Goal: Transaction & Acquisition: Purchase product/service

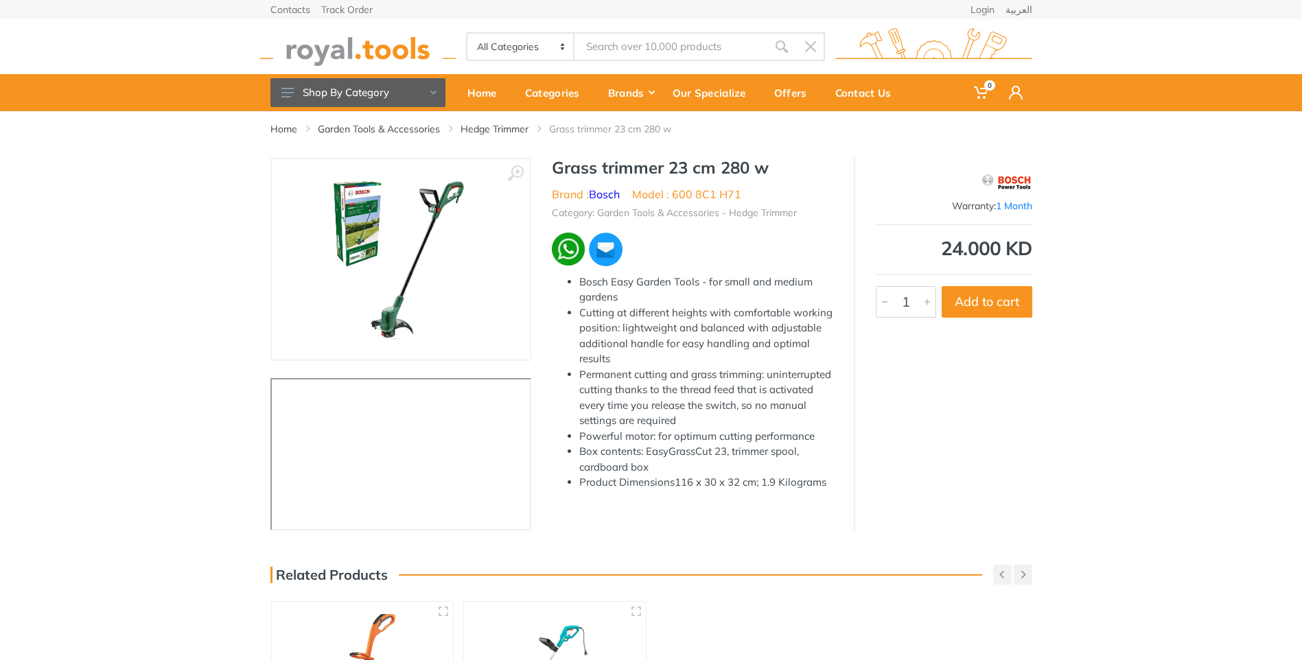
click at [379, 270] on img at bounding box center [400, 259] width 164 height 173
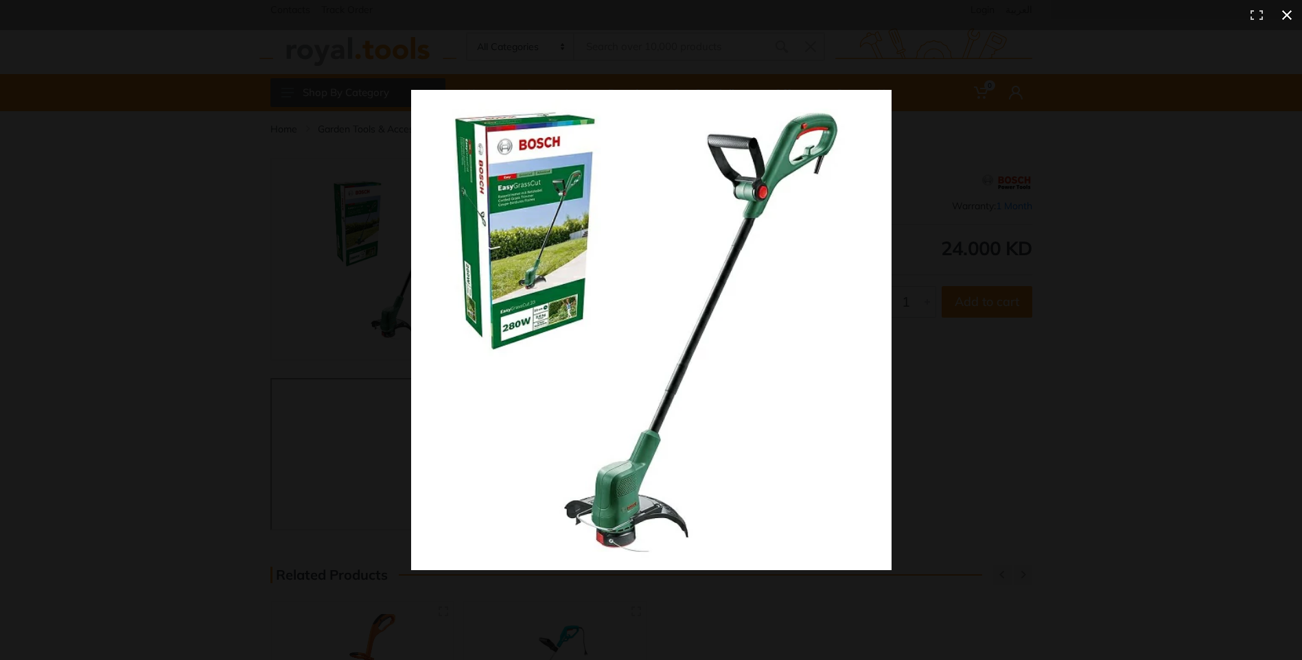
click at [946, 441] on div at bounding box center [932, 354] width 1043 height 529
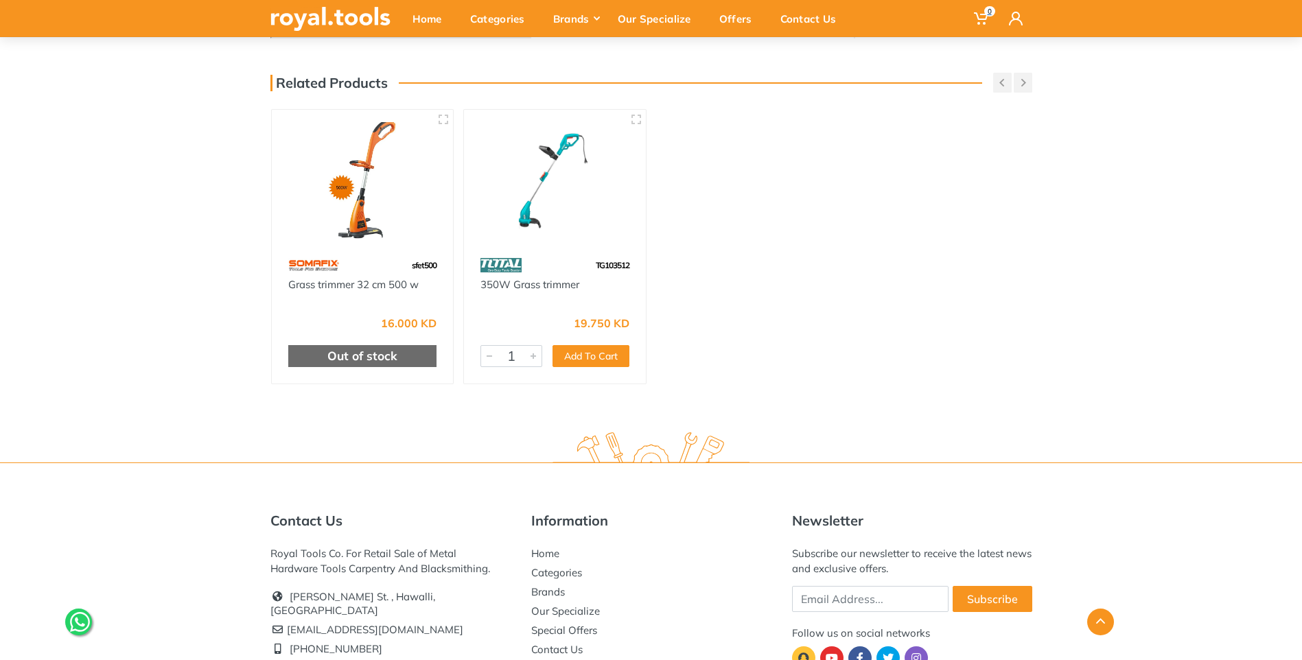
scroll to position [503, 0]
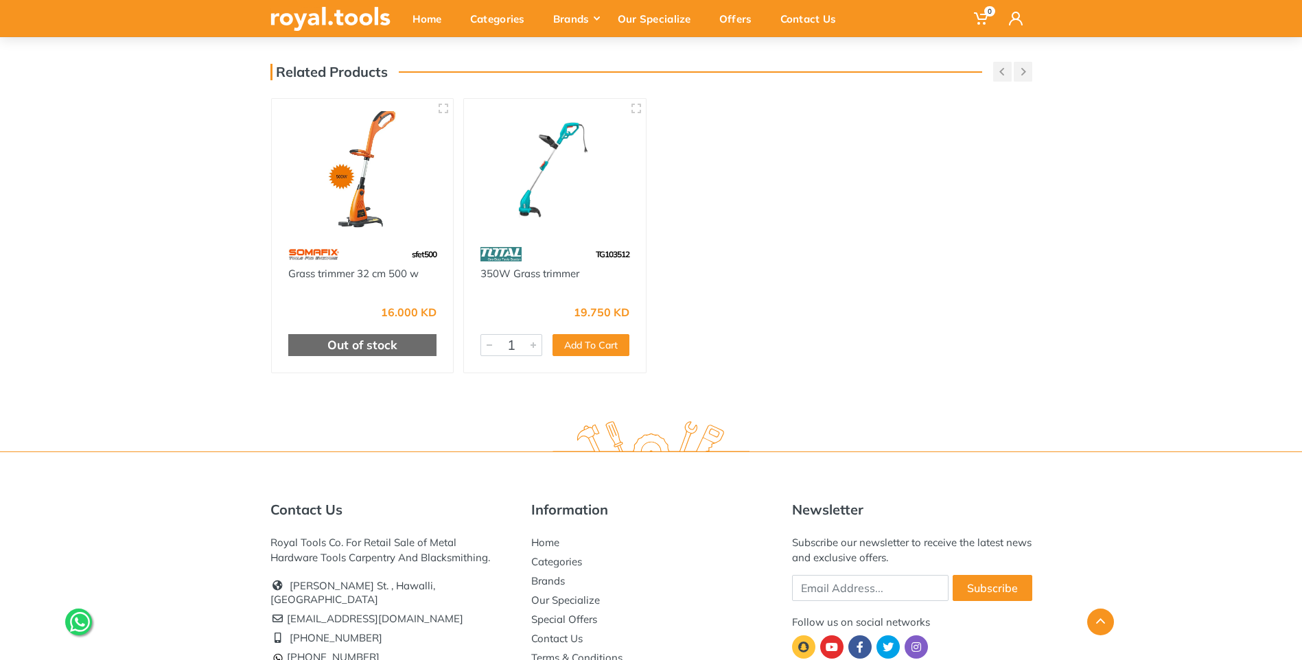
click at [351, 351] on div "Out of stock" at bounding box center [362, 345] width 149 height 22
click at [388, 343] on div "Out of stock" at bounding box center [362, 345] width 149 height 22
click at [383, 340] on div "Out of stock" at bounding box center [362, 345] width 149 height 22
click at [364, 345] on div "Out of stock" at bounding box center [362, 345] width 149 height 22
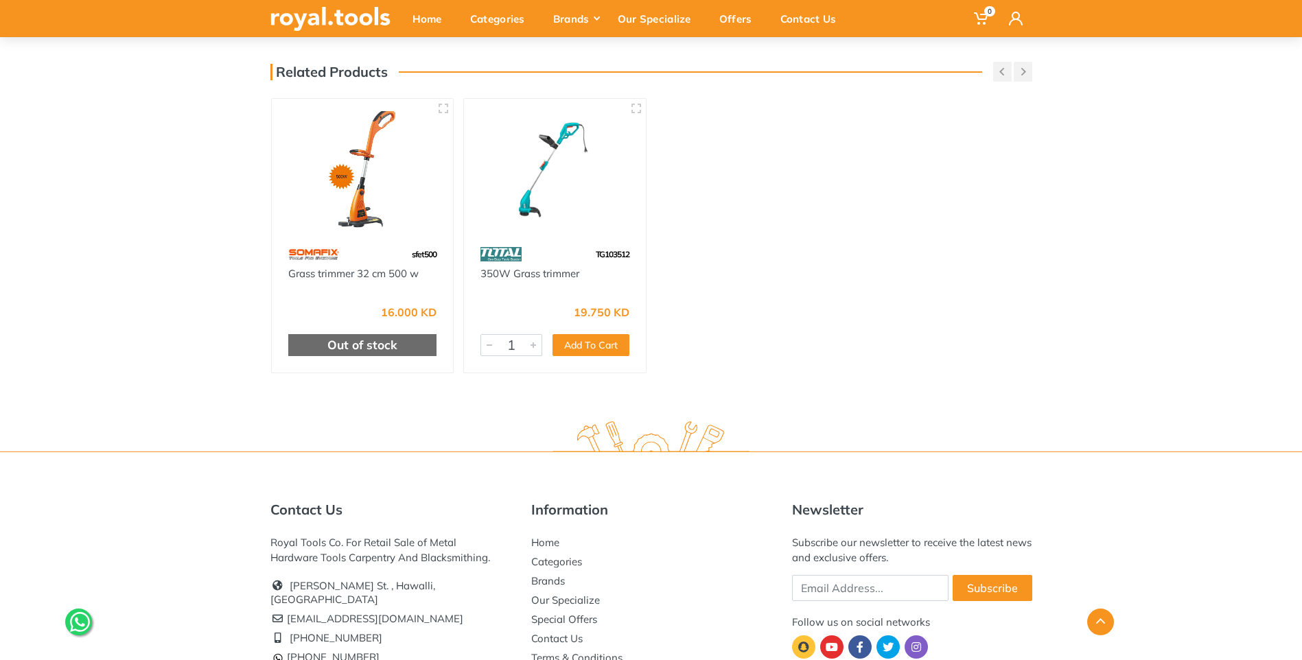
click at [364, 345] on div "Out of stock" at bounding box center [362, 345] width 149 height 22
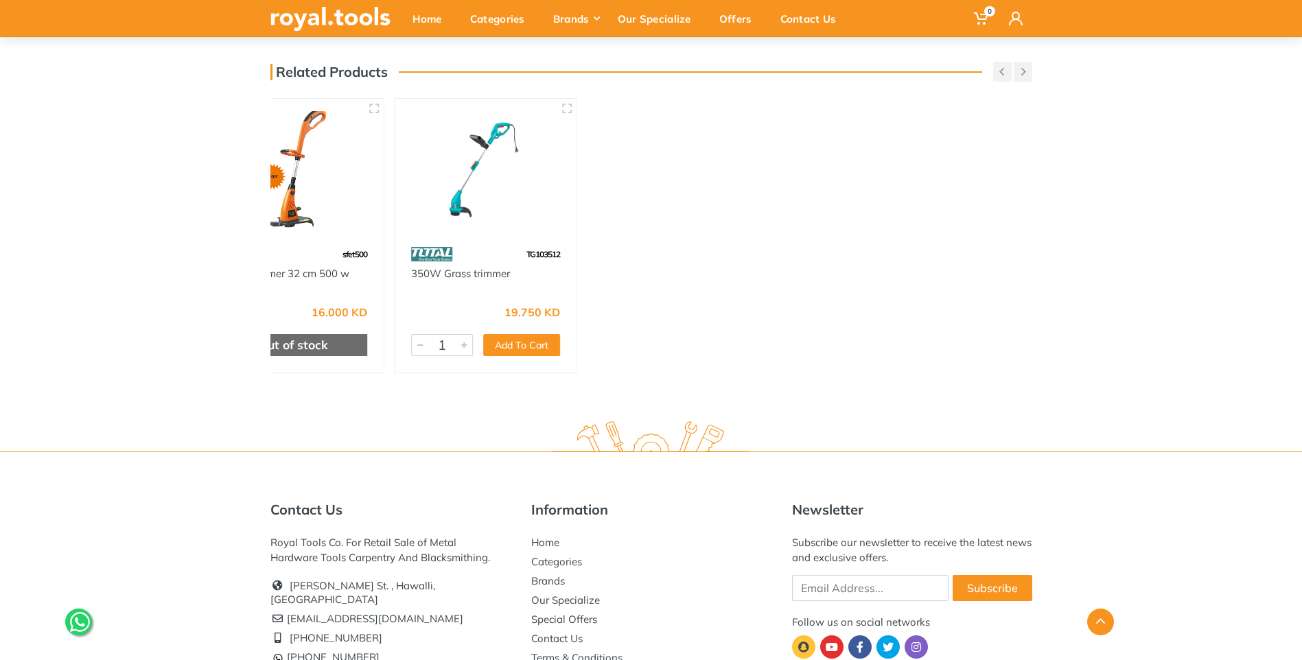
drag, startPoint x: 119, startPoint y: 278, endPoint x: 19, endPoint y: 310, distance: 105.1
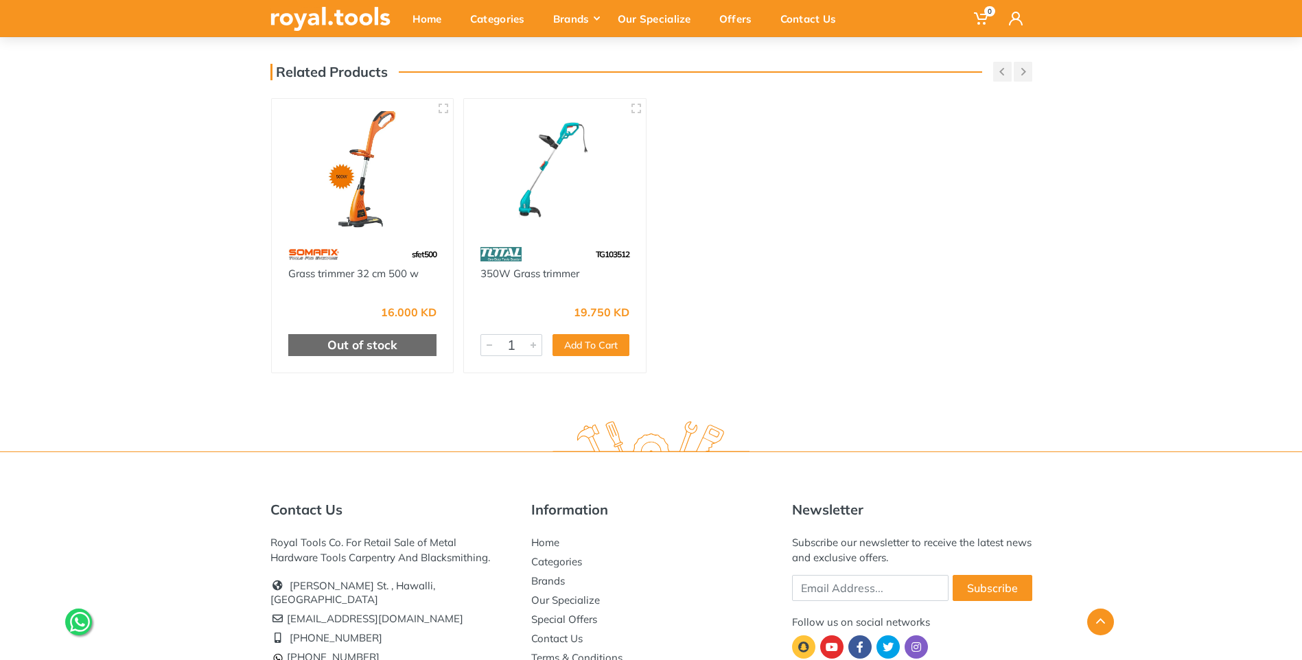
drag, startPoint x: 19, startPoint y: 310, endPoint x: 848, endPoint y: 200, distance: 836.3
click at [848, 200] on div "Home Garden Tools & Accessories Hedge Trimmer Grass trimmer 23 cm 280 w ‹ › 1" at bounding box center [651, 8] width 1302 height 800
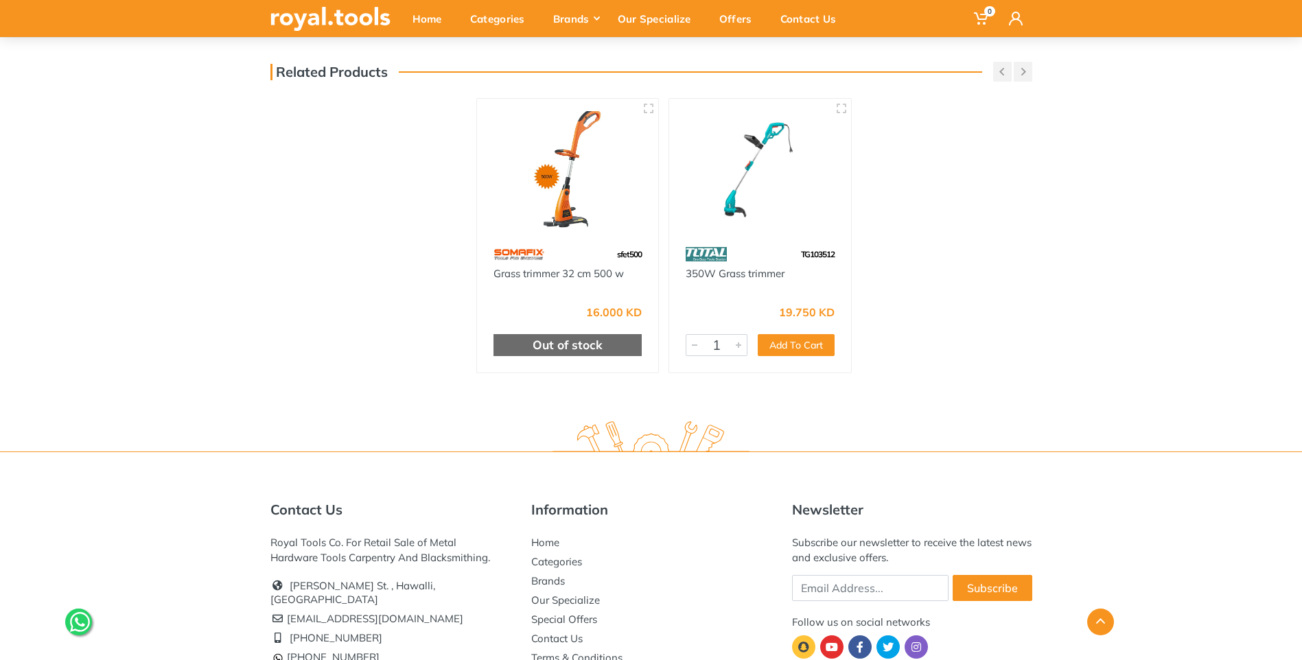
drag, startPoint x: 288, startPoint y: 186, endPoint x: 1314, endPoint y: 179, distance: 1026.2
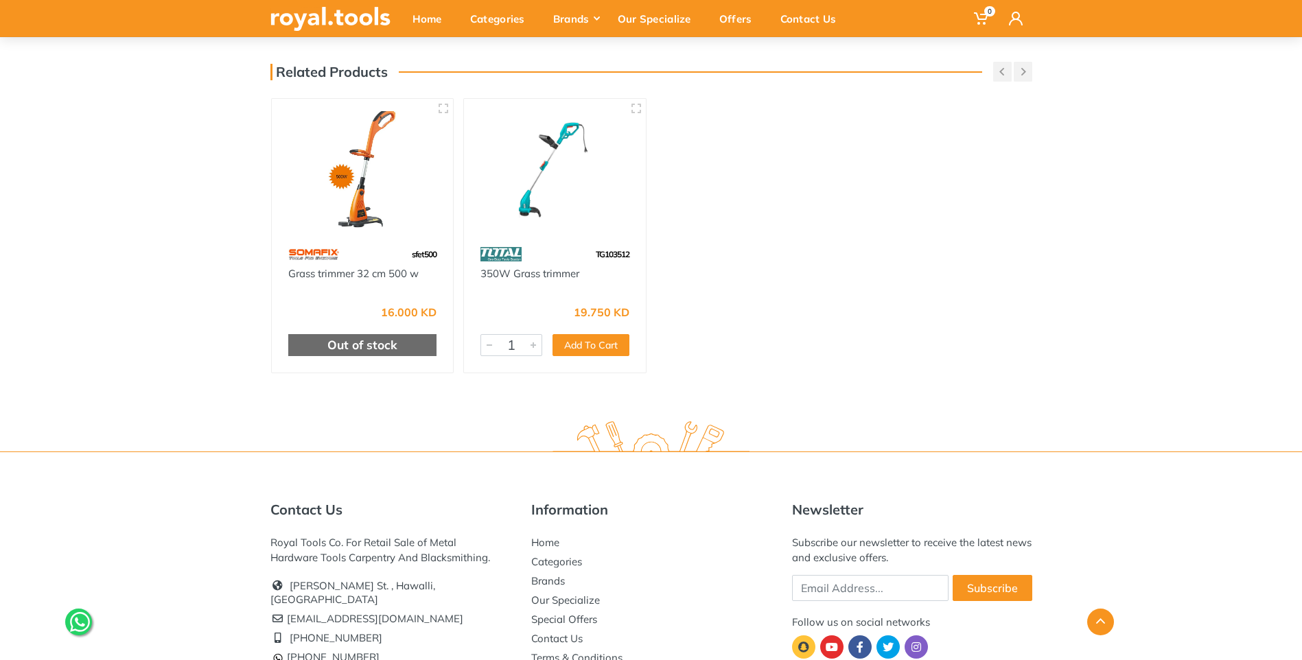
drag, startPoint x: 907, startPoint y: 189, endPoint x: 36, endPoint y: 329, distance: 882.2
click at [58, 346] on div "Home Garden Tools & Accessories Hedge Trimmer Grass trimmer 23 cm 280 w ‹ › 1" at bounding box center [651, 8] width 1302 height 800
